Goal: Information Seeking & Learning: Learn about a topic

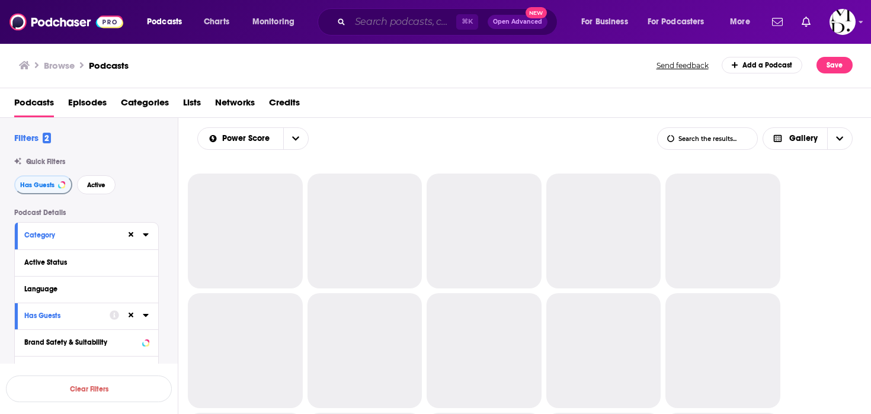
click at [368, 20] on input "Search podcasts, credits, & more..." at bounding box center [403, 21] width 106 height 19
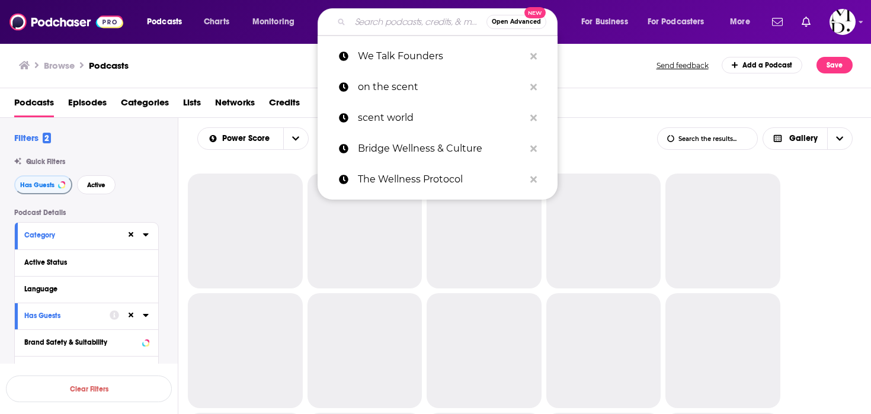
paste input "The Daring Well Podcast"
type input "The Daring Well Podcast"
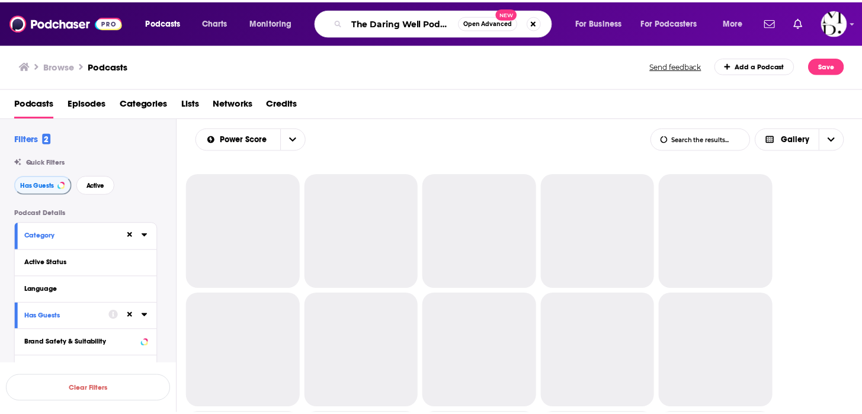
scroll to position [0, 5]
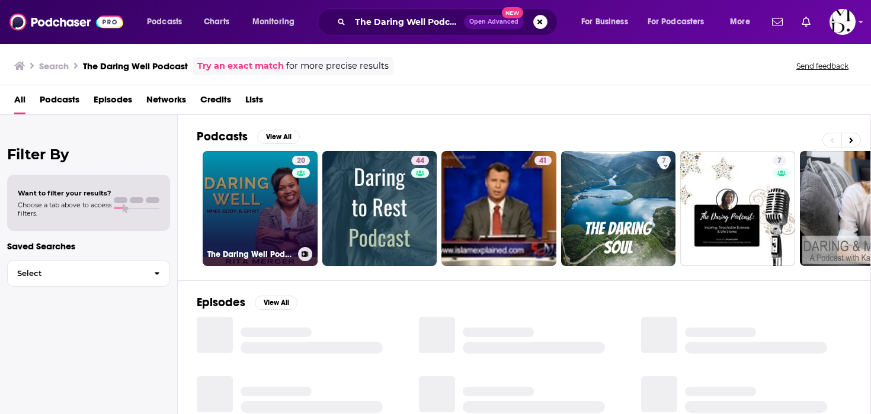
click at [303, 213] on div "20" at bounding box center [302, 201] width 21 height 91
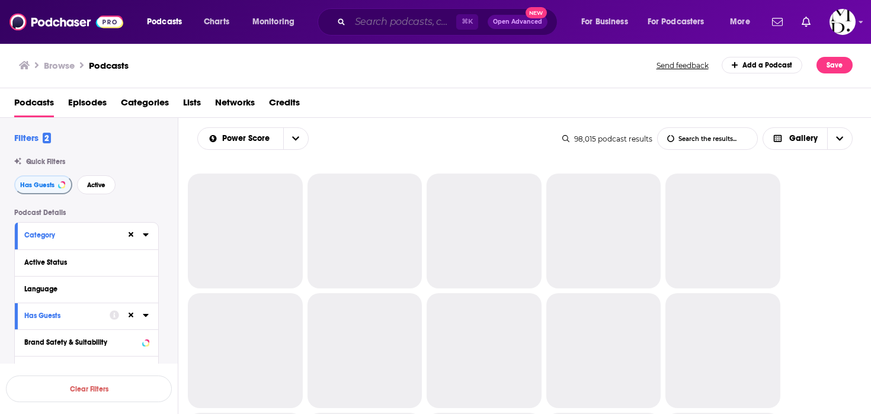
click at [396, 21] on input "Search podcasts, credits, & more..." at bounding box center [403, 21] width 106 height 19
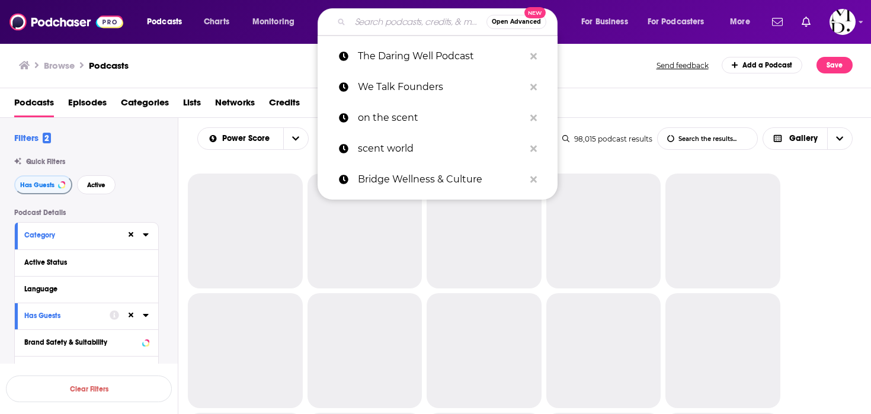
paste input "Deeply Well with Devi Brown"
type input "Deeply Well with Devi Brown"
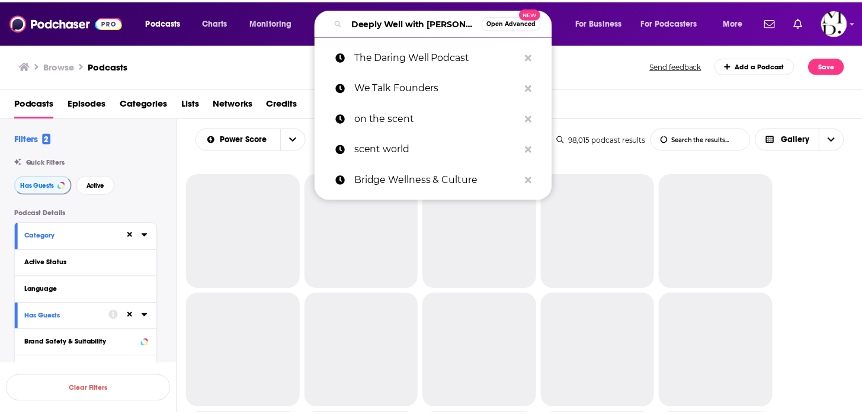
scroll to position [0, 25]
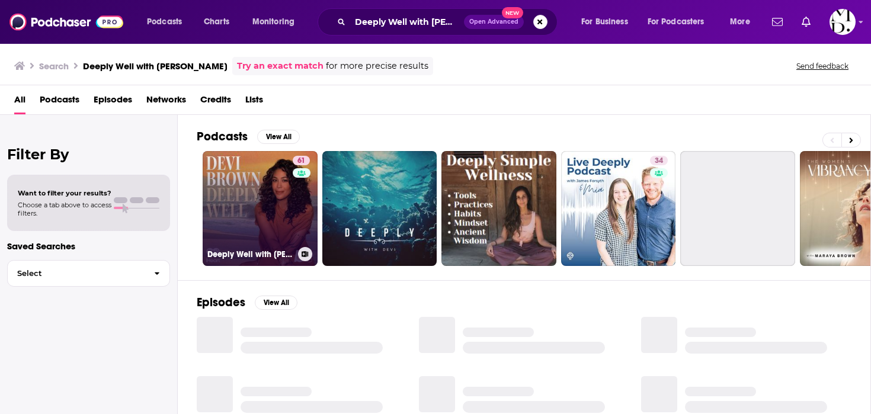
click at [223, 236] on link "61 Deeply Well with Devi Brown" at bounding box center [260, 208] width 115 height 115
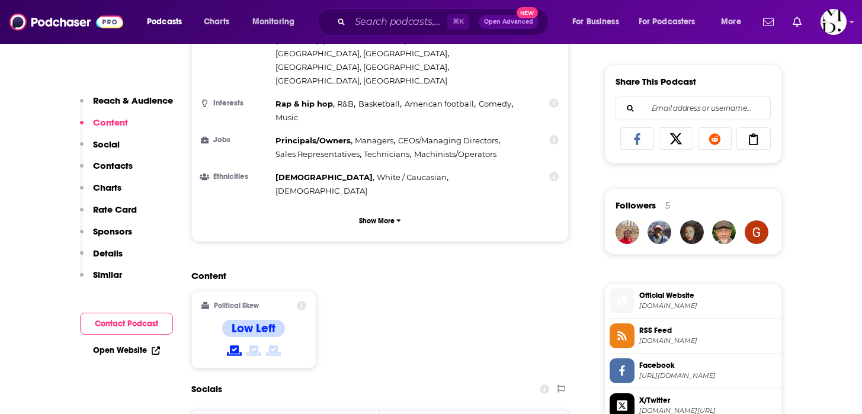
scroll to position [758, 0]
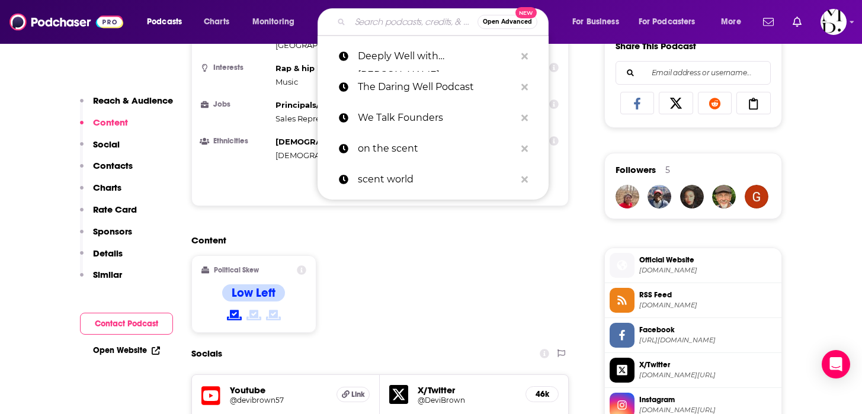
click at [383, 13] on input "Search podcasts, credits, & more..." at bounding box center [413, 21] width 127 height 19
paste input "Ladies Who Launch"
type input "Ladies Who Launch"
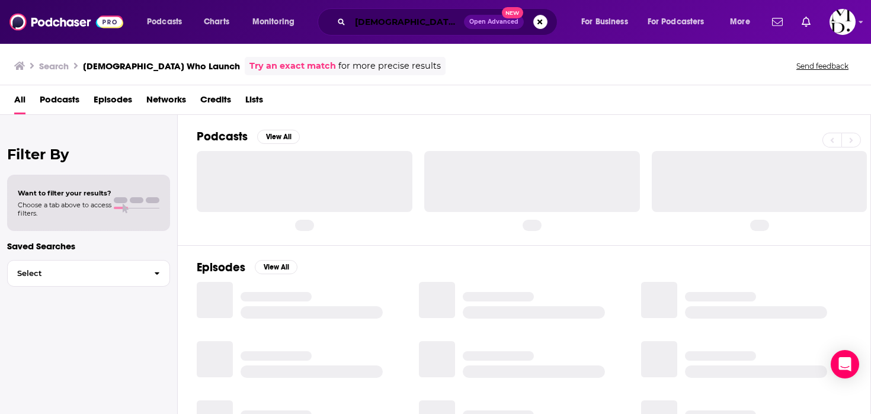
click at [383, 13] on input "Ladies Who Launch" at bounding box center [407, 21] width 114 height 19
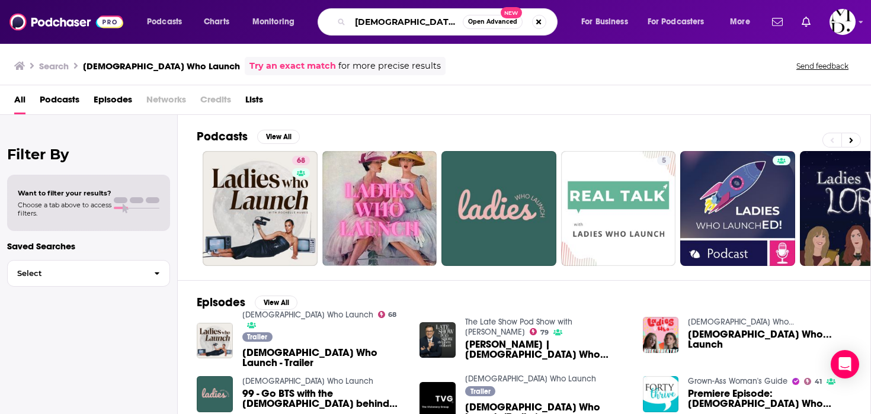
click at [434, 26] on input "Ladies Who Launch" at bounding box center [406, 21] width 113 height 19
paste input "The Journey with Morgan DeBaun"
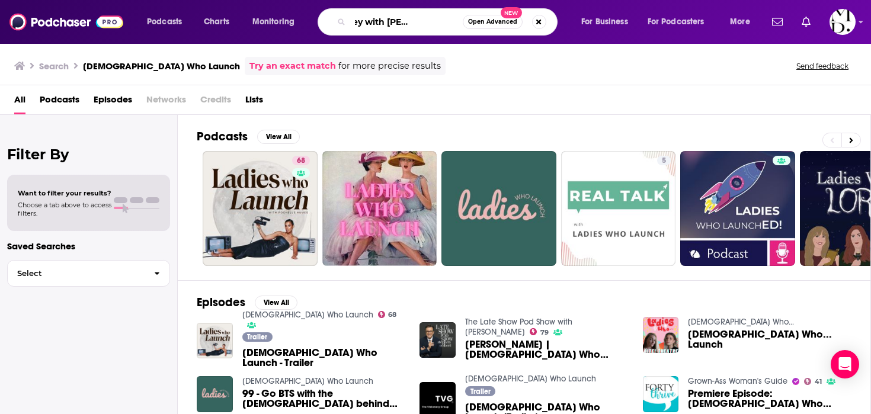
type input "The Journey with Morgan DeBaun"
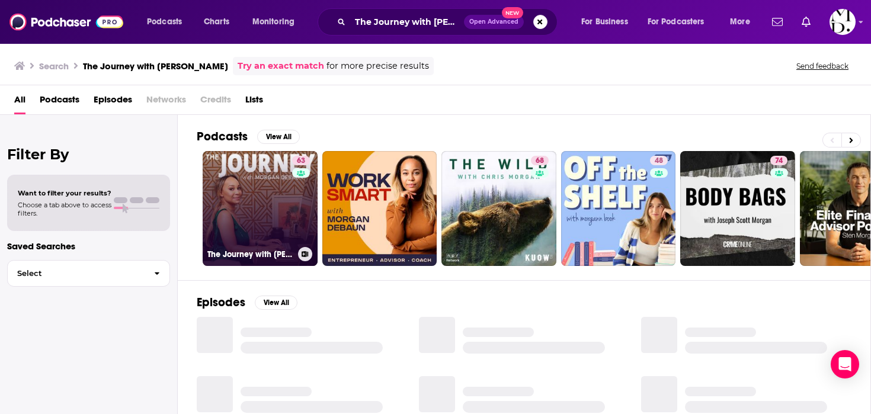
click at [251, 178] on link "63 The Journey with Morgan DeBaun" at bounding box center [260, 208] width 115 height 115
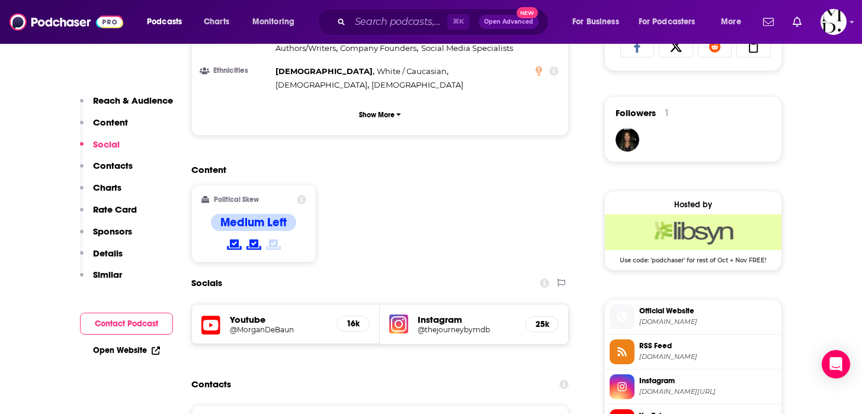
scroll to position [783, 0]
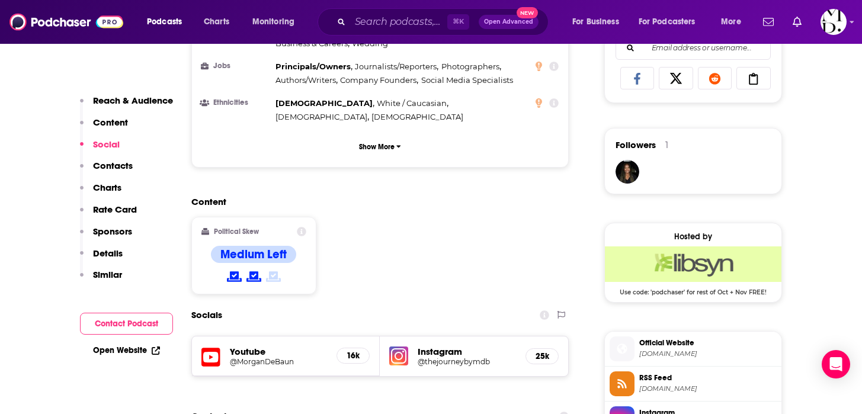
click at [448, 357] on h5 "@thejourneybymdb" at bounding box center [467, 361] width 98 height 9
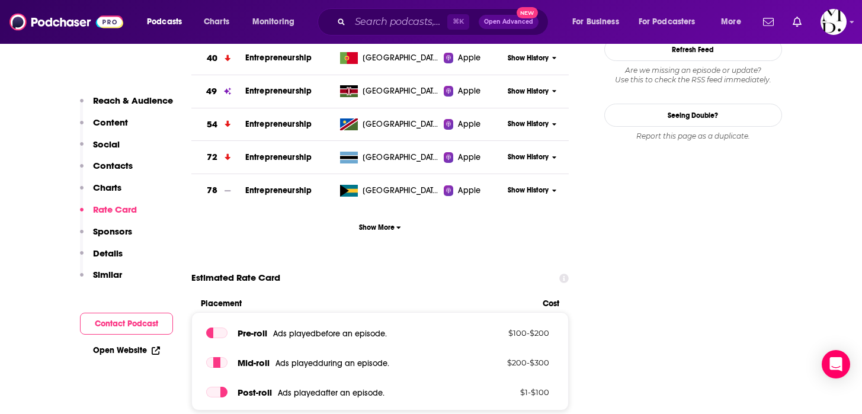
scroll to position [1024, 0]
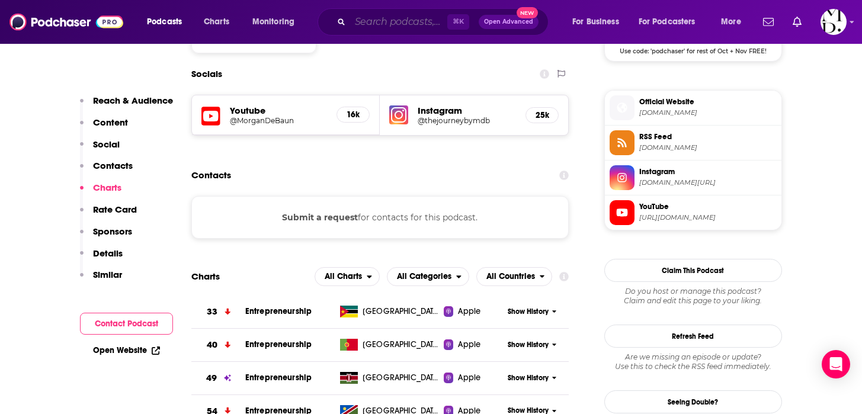
click at [421, 18] on input "Search podcasts, credits, & more..." at bounding box center [398, 21] width 97 height 19
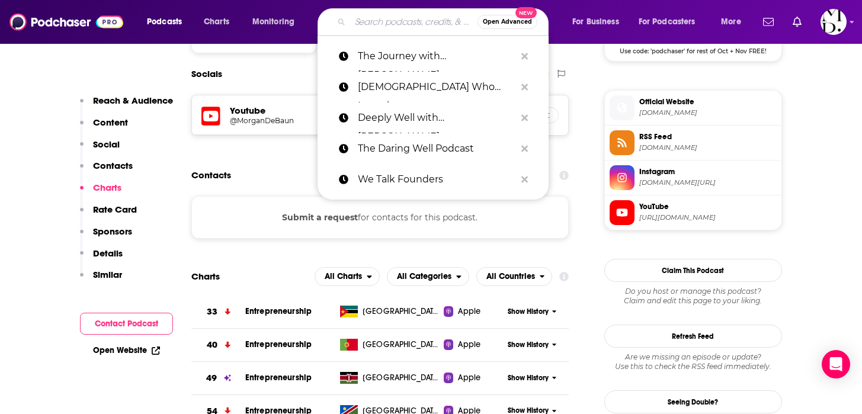
paste input "Be Well Sis"
type input "Be Well Sis"
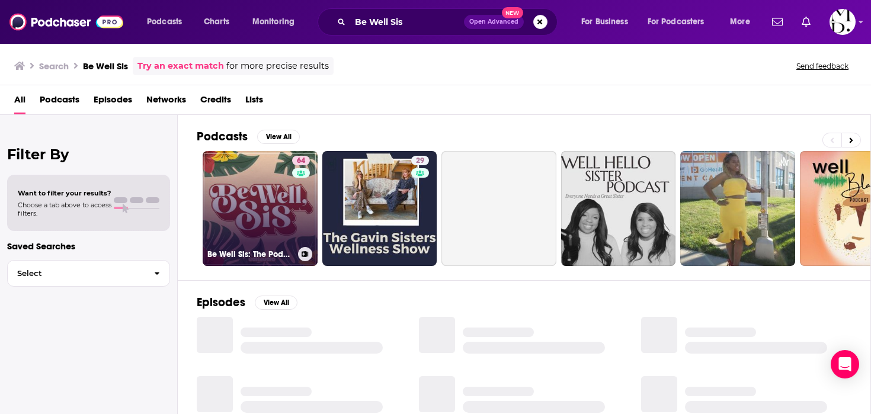
click at [300, 205] on div "64" at bounding box center [302, 201] width 21 height 91
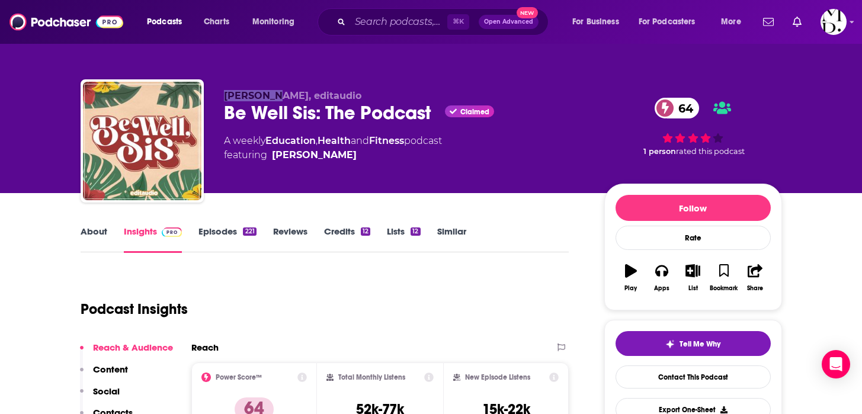
drag, startPoint x: 222, startPoint y: 95, endPoint x: 275, endPoint y: 100, distance: 53.6
click at [275, 100] on div "Cassandre Dunbar, editaudio Be Well Sis: The Podcast Claimed 64 A weekly Educat…" at bounding box center [431, 143] width 701 height 128
copy span "Cassandre"
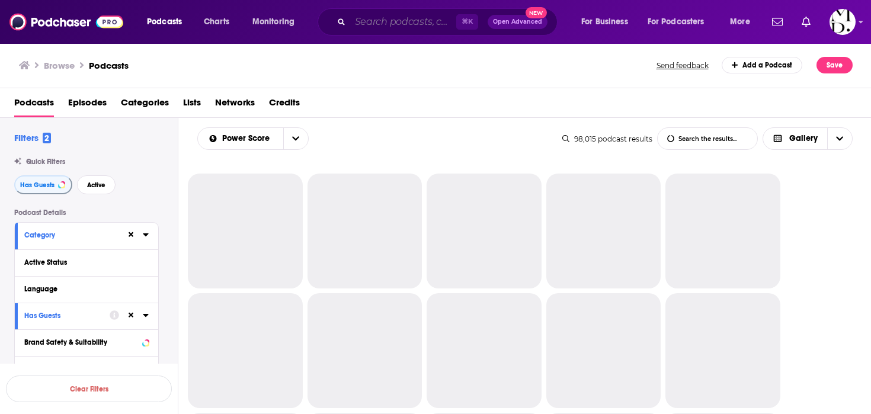
click at [392, 24] on input "Search podcasts, credits, & more..." at bounding box center [403, 21] width 106 height 19
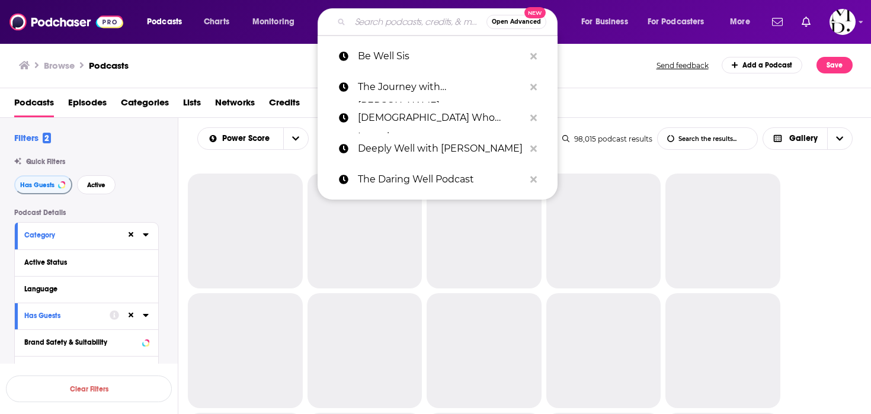
paste input "On the Scent"
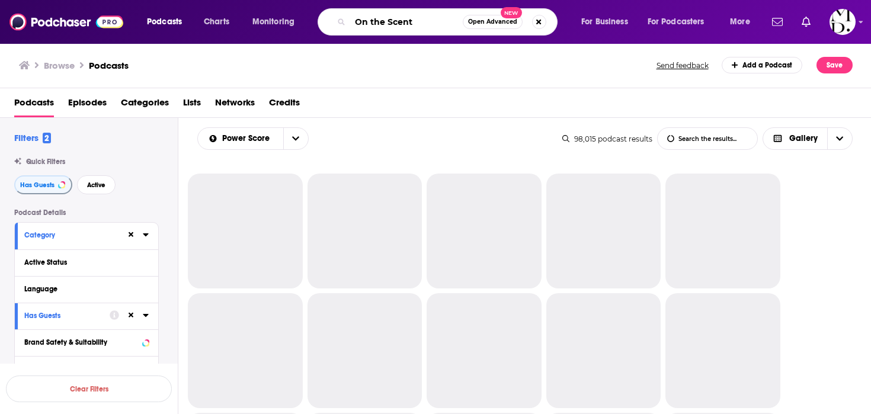
type input "On the Scent"
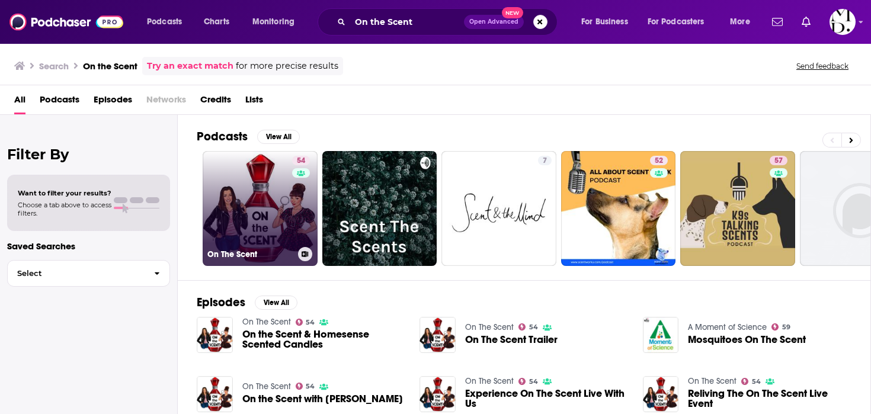
click at [275, 190] on link "54 On The Scent" at bounding box center [260, 208] width 115 height 115
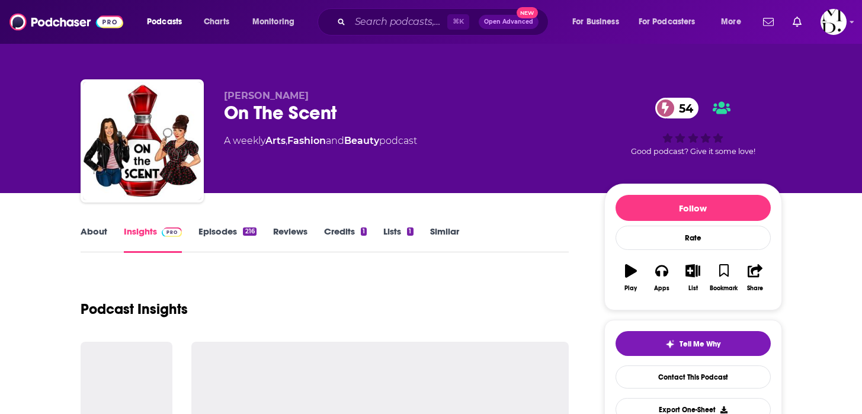
drag, startPoint x: 275, startPoint y: 190, endPoint x: 866, endPoint y: 207, distance: 591.4
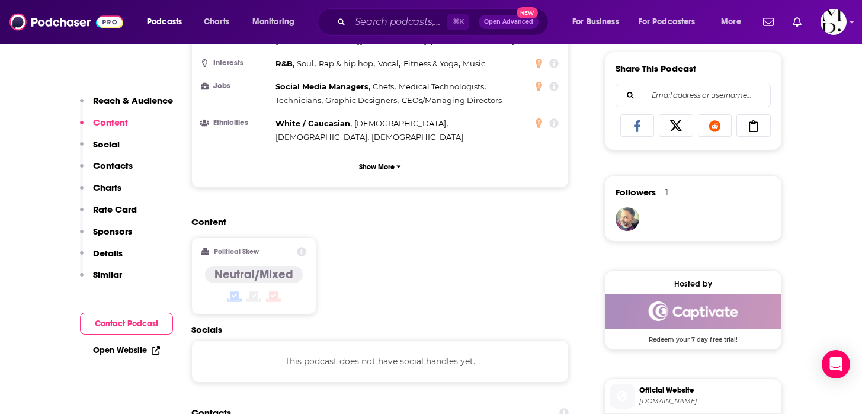
scroll to position [374, 0]
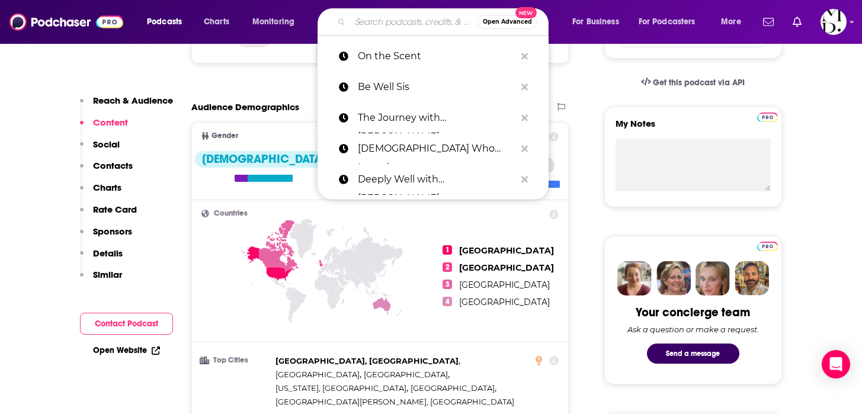
click at [368, 23] on input "Search podcasts, credits, & more..." at bounding box center [413, 21] width 127 height 19
paste input "Scent World"
type input "Scent World"
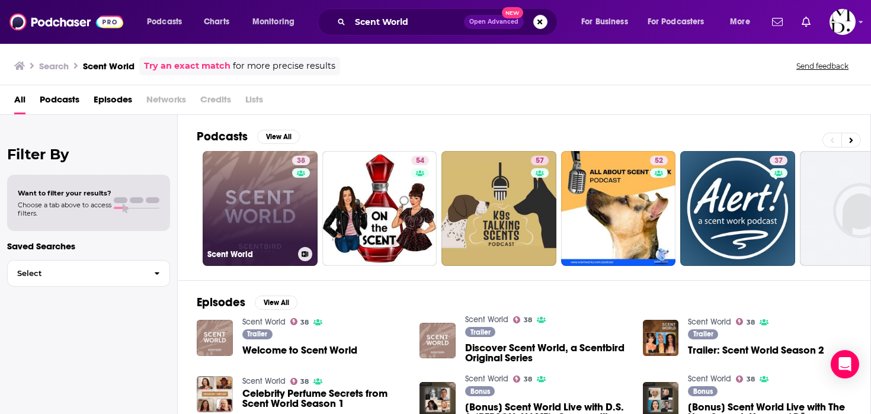
click at [260, 244] on link "38 Scent World" at bounding box center [260, 208] width 115 height 115
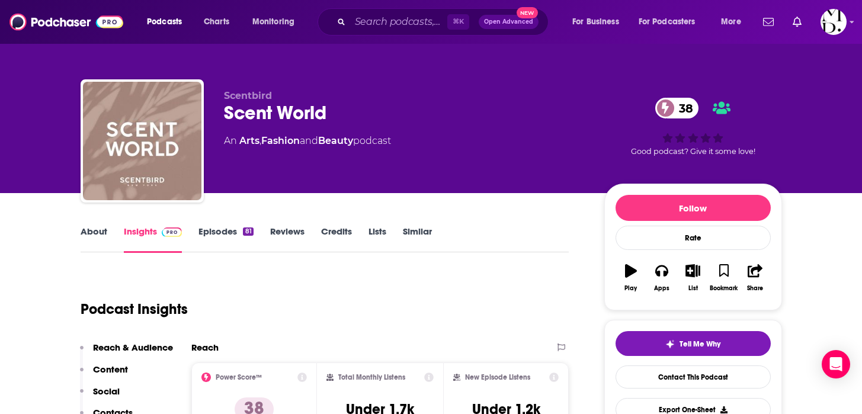
click at [374, 32] on div "⌘ K Open Advanced New" at bounding box center [433, 21] width 231 height 27
click at [374, 24] on input "Search podcasts, credits, & more..." at bounding box center [398, 21] width 97 height 19
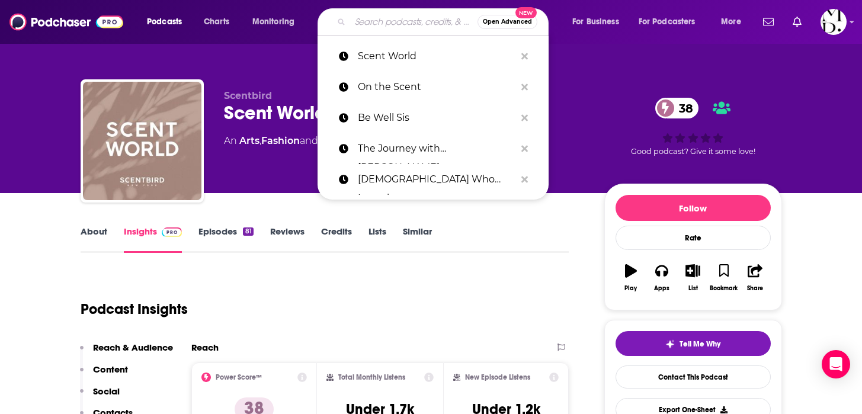
paste input "Shes So Lucky"
type input "Shes So Lucky"
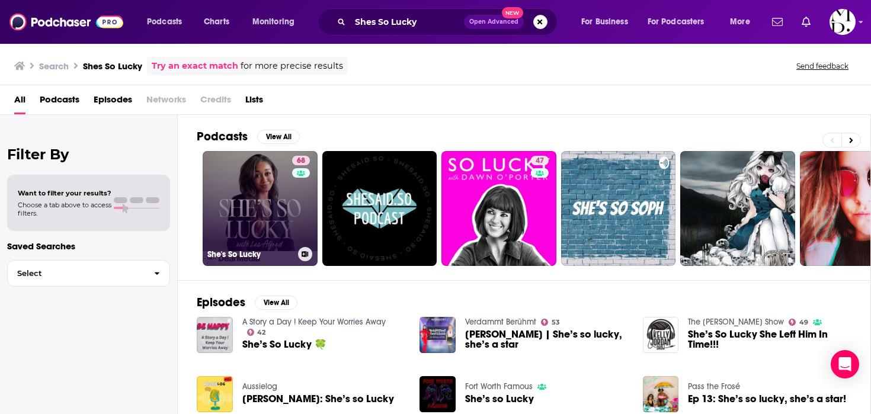
click at [284, 199] on link "68 She's So Lucky" at bounding box center [260, 208] width 115 height 115
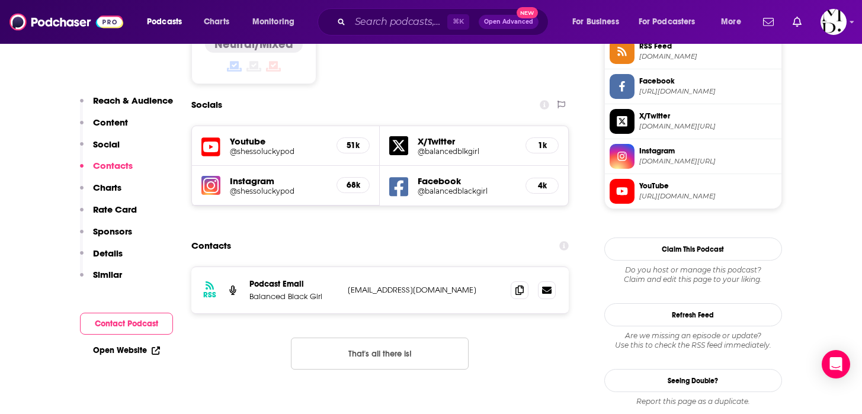
scroll to position [1045, 0]
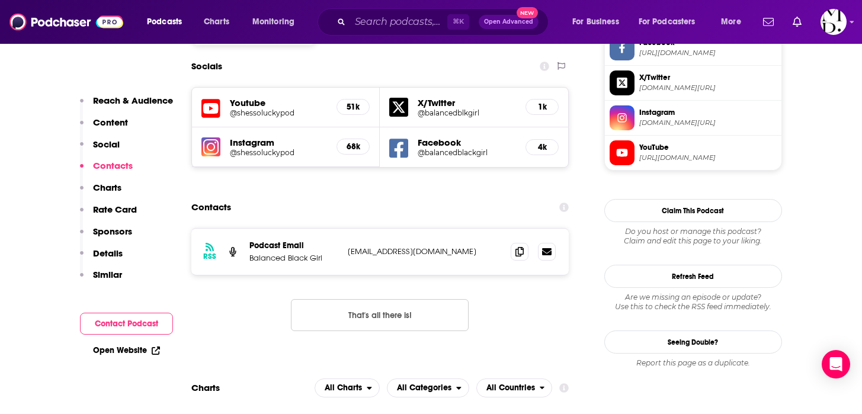
click at [257, 148] on h5 "@shessoluckypod" at bounding box center [279, 152] width 98 height 9
click at [399, 21] on input "Search podcasts, credits, & more..." at bounding box center [398, 21] width 97 height 19
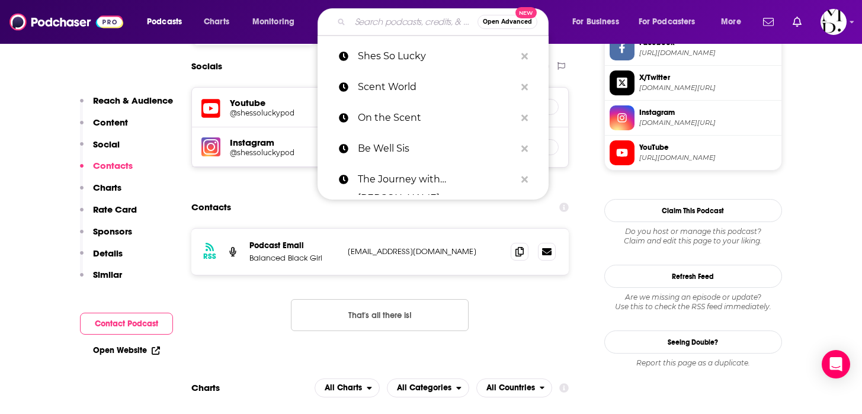
paste input "Holistic Moms"
type input "Holistic Moms"
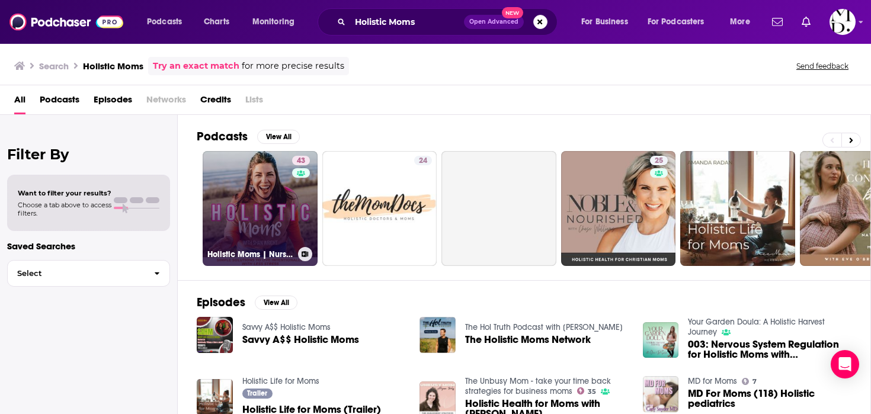
click at [246, 249] on h3 "Holistic Moms | Nurse Burnout, Mom Stress, Holistic Wellness, Stress Management…" at bounding box center [250, 254] width 86 height 10
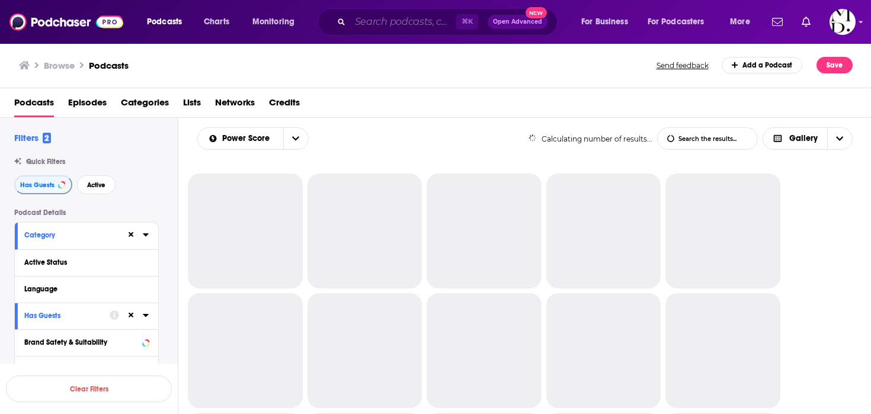
click at [374, 20] on input "Search podcasts, credits, & more..." at bounding box center [403, 21] width 106 height 19
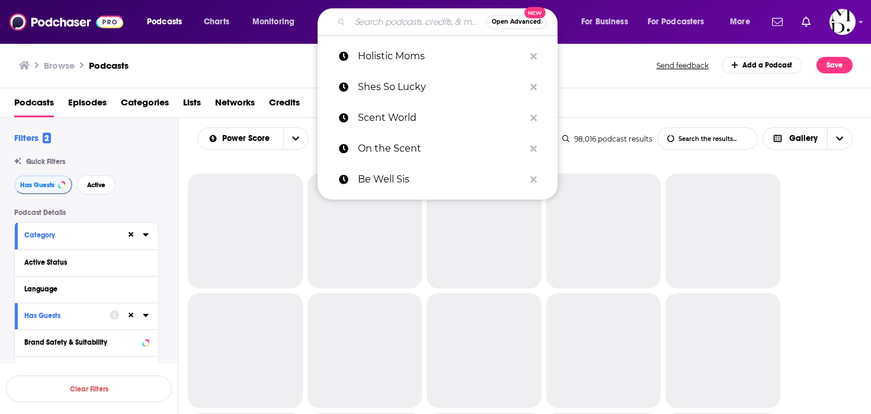
paste input "Mind, Body And Business With [PERSON_NAME]"
type input "Mind, Body And Business With [PERSON_NAME]"
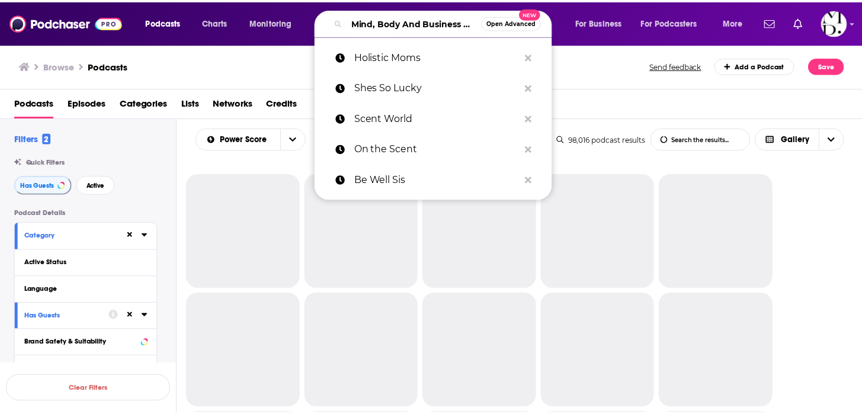
scroll to position [0, 83]
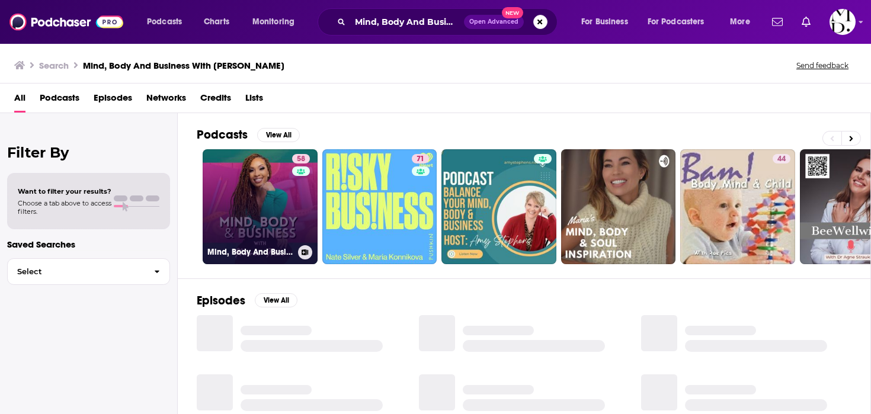
click at [246, 206] on link "58 Mind, Body And Business With [PERSON_NAME]" at bounding box center [260, 206] width 115 height 115
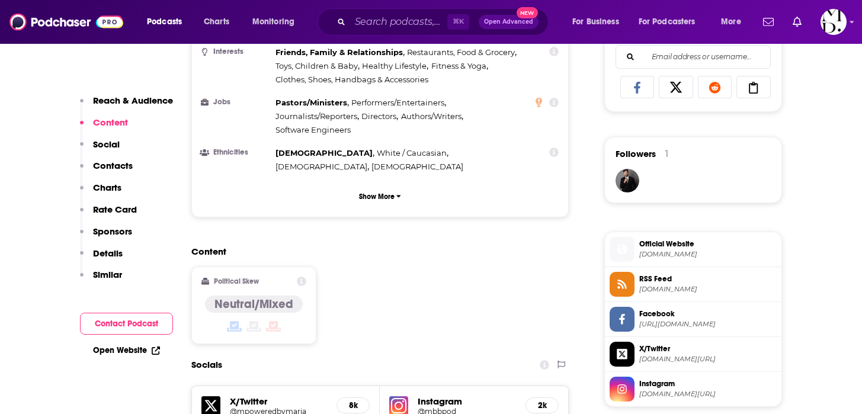
scroll to position [835, 0]
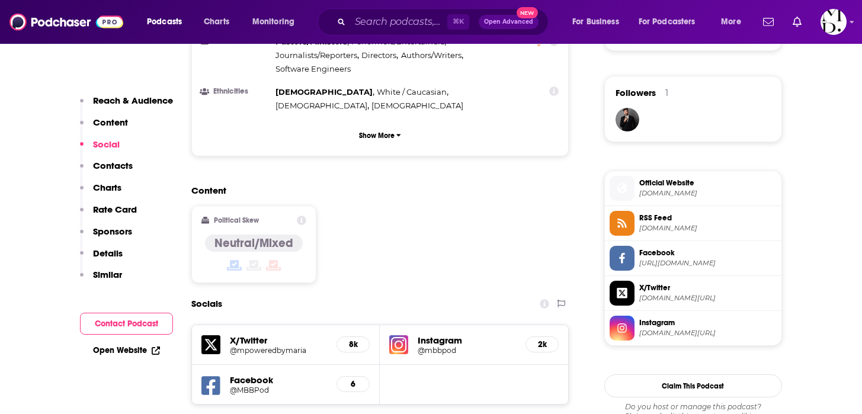
click at [457, 346] on h5 "@mbbpod" at bounding box center [467, 350] width 98 height 9
